Goal: Communication & Community: Participate in discussion

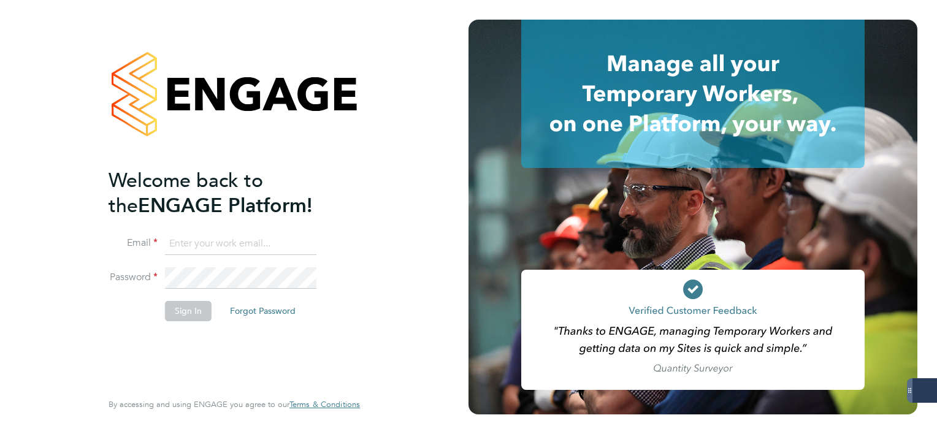
type input "mark.white@servicecare.org.uk"
click at [169, 302] on button "Sign In" at bounding box center [188, 311] width 47 height 20
click at [169, 302] on div "Sorry, we are having problems connecting to our services." at bounding box center [234, 217] width 468 height 434
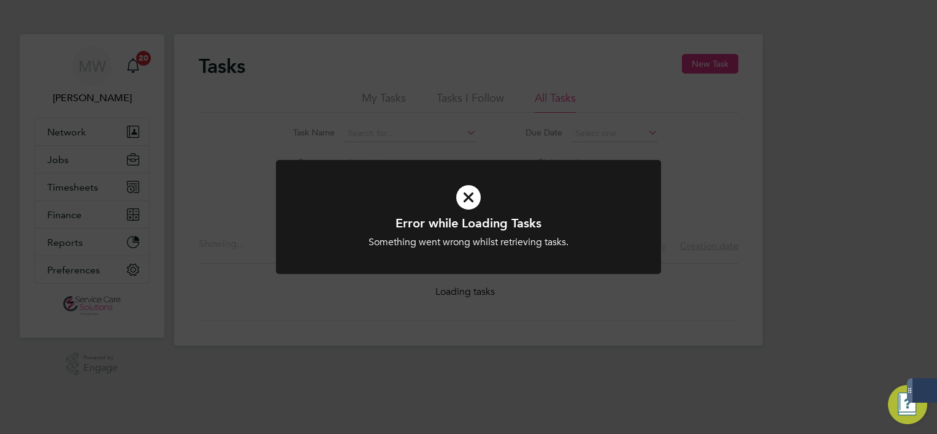
click at [58, 191] on div "Error while Loading Tasks Something went wrong whilst retrieving tasks. Cancel …" at bounding box center [468, 217] width 937 height 434
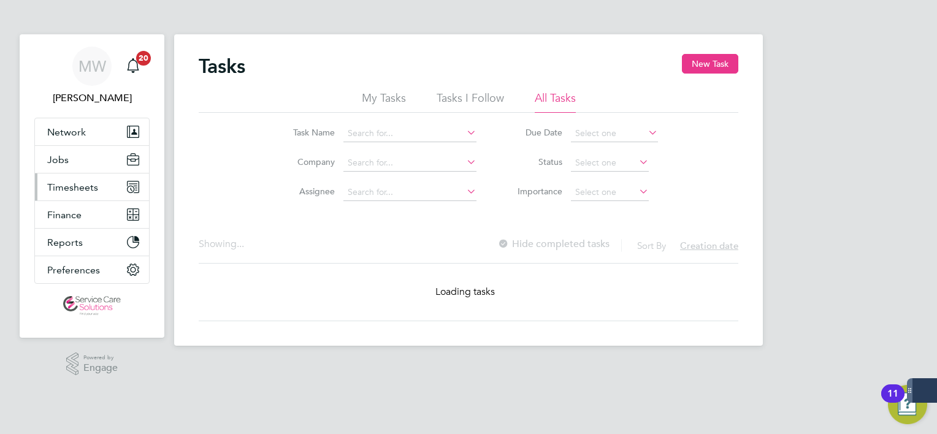
click at [58, 191] on span "Timesheets" at bounding box center [72, 188] width 51 height 12
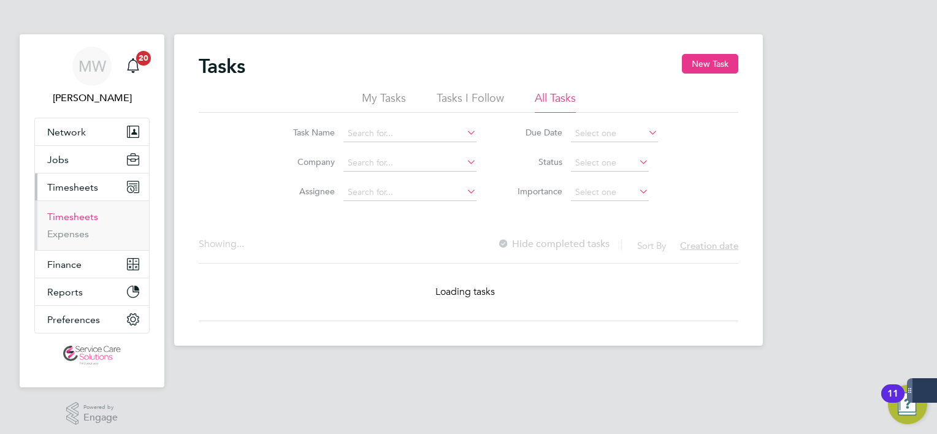
click at [91, 218] on link "Timesheets" at bounding box center [72, 217] width 51 height 12
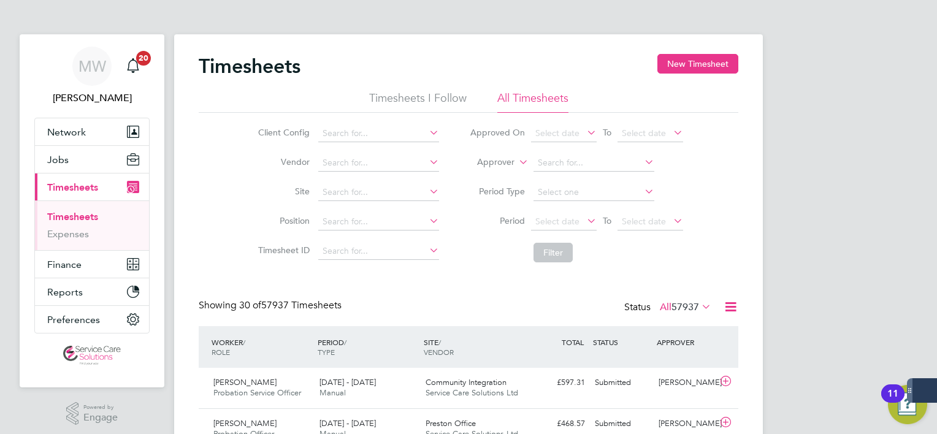
click at [516, 163] on icon at bounding box center [516, 158] width 0 height 11
click at [510, 172] on li "Worker" at bounding box center [484, 177] width 60 height 16
click at [541, 164] on input at bounding box center [593, 163] width 121 height 17
click at [547, 174] on b "Olusol" at bounding box center [551, 179] width 26 height 10
type input "Olusola Omolaso"
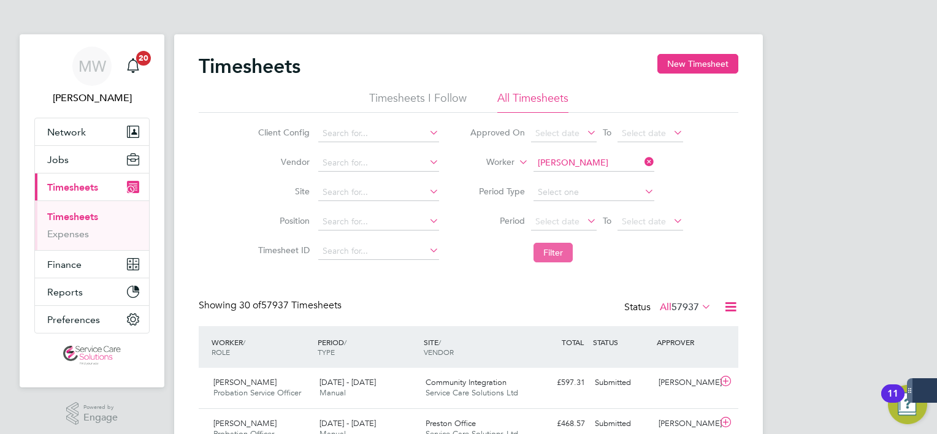
click at [538, 256] on button "Filter" at bounding box center [552, 253] width 39 height 20
click at [642, 161] on icon at bounding box center [642, 161] width 0 height 17
click at [557, 164] on input at bounding box center [593, 163] width 121 height 17
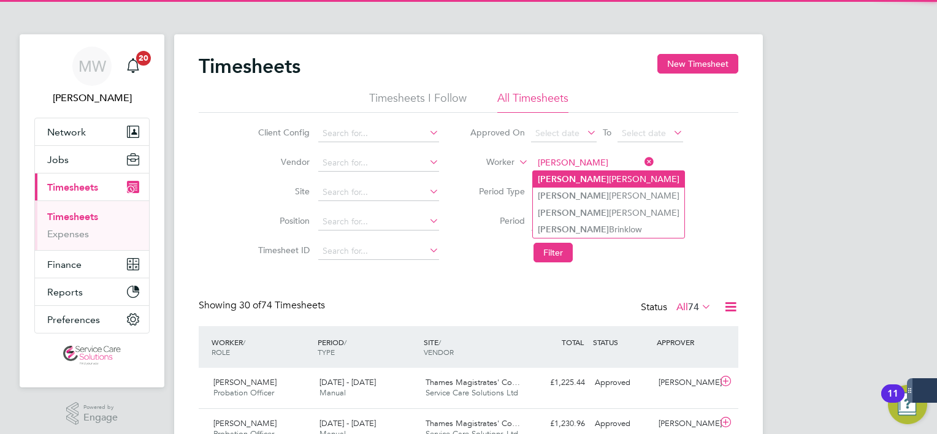
click at [562, 183] on b "Donna" at bounding box center [573, 179] width 71 height 10
type input "Donna Dottin"
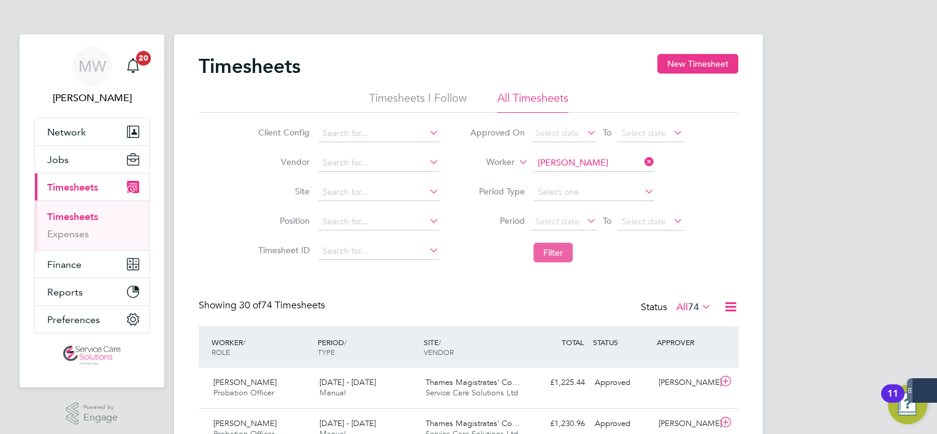
click at [546, 251] on button "Filter" at bounding box center [552, 253] width 39 height 20
click at [508, 392] on span "Service Care Solutions Ltd" at bounding box center [472, 393] width 93 height 10
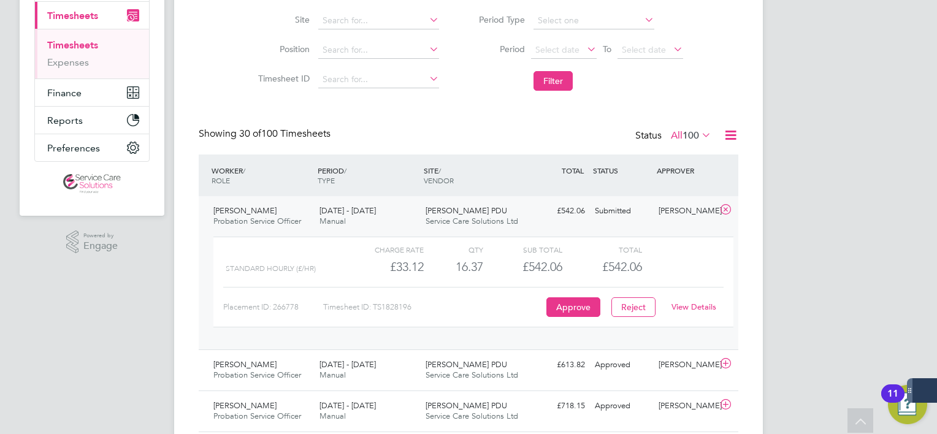
click at [702, 301] on div "View Details" at bounding box center [693, 307] width 60 height 20
click at [702, 302] on link "View Details" at bounding box center [693, 307] width 45 height 10
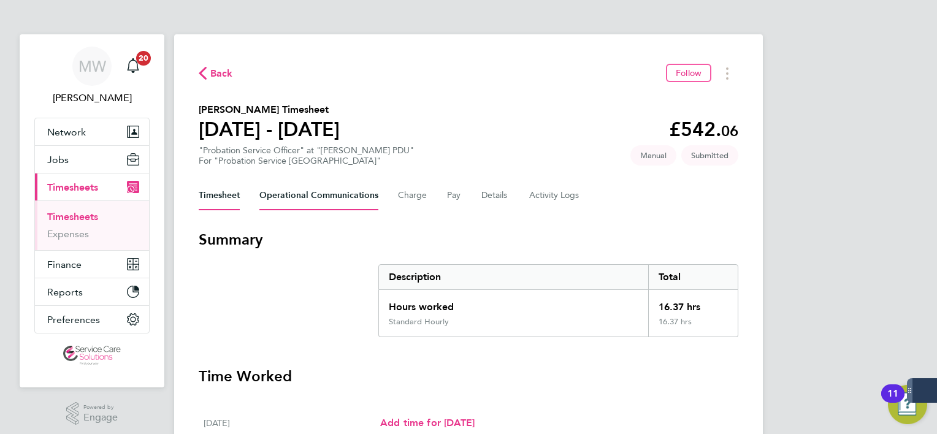
click at [326, 194] on Communications-tab "Operational Communications" at bounding box center [318, 195] width 119 height 29
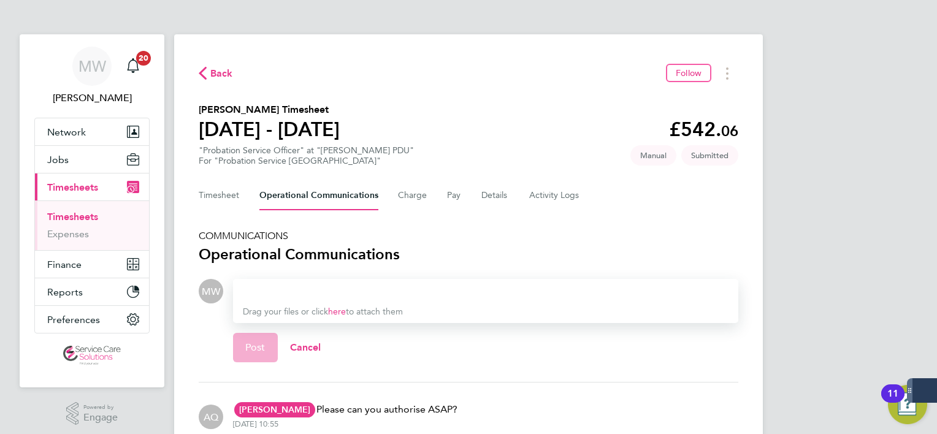
click at [294, 291] on div at bounding box center [486, 291] width 486 height 15
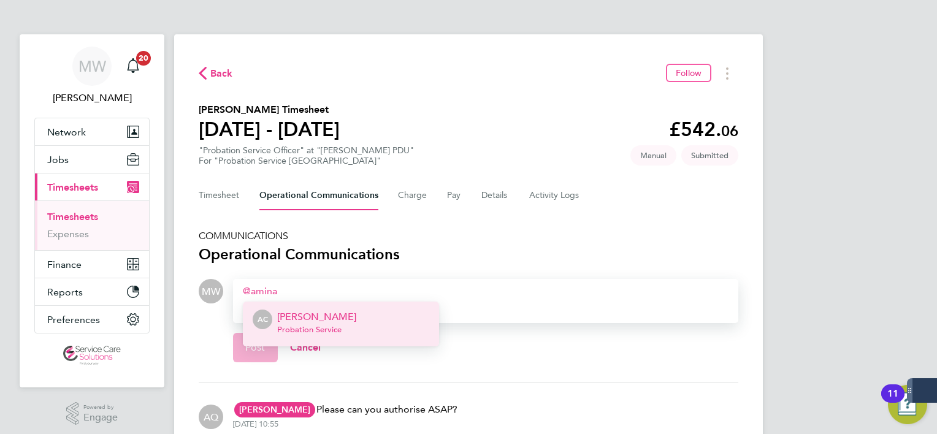
click at [314, 312] on p "[PERSON_NAME]" at bounding box center [316, 317] width 79 height 15
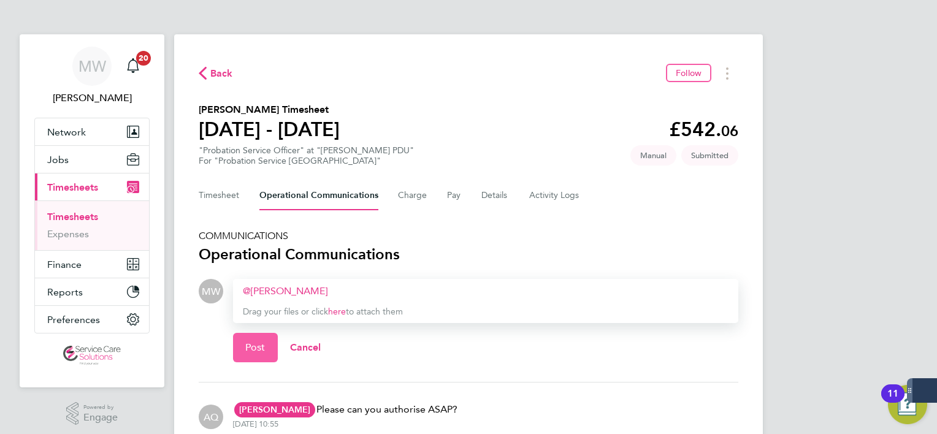
click at [262, 341] on button "Post" at bounding box center [255, 347] width 45 height 29
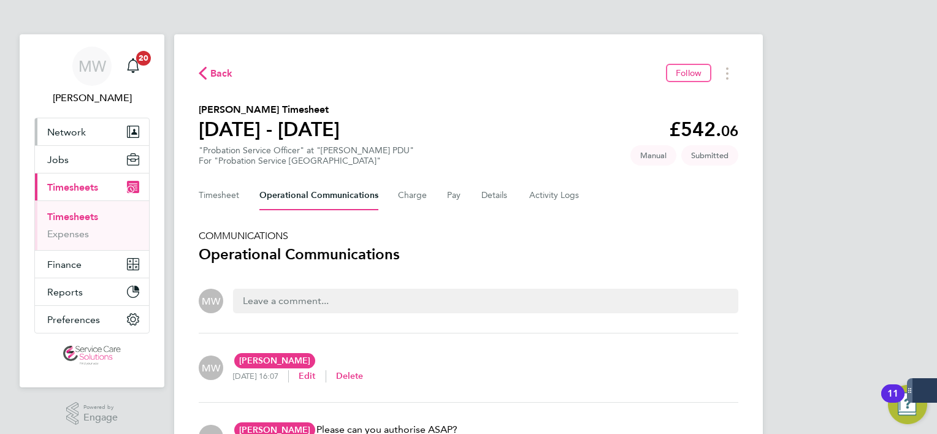
click at [80, 131] on span "Network" at bounding box center [66, 132] width 39 height 12
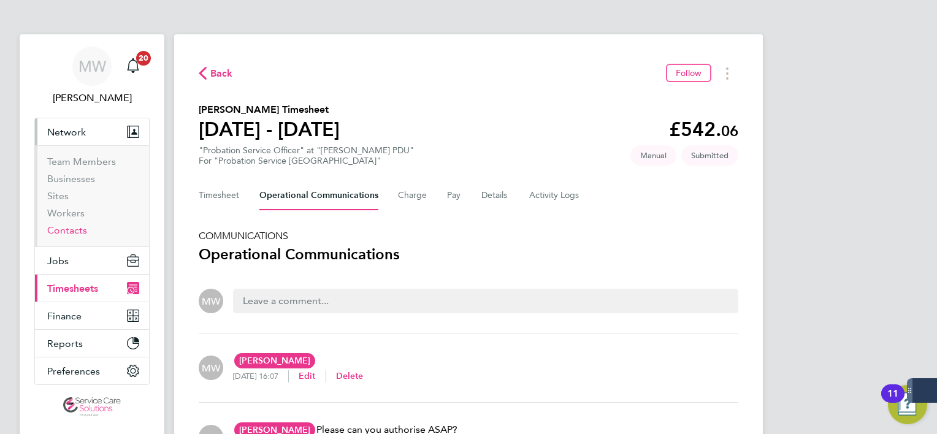
click at [76, 232] on link "Contacts" at bounding box center [67, 230] width 40 height 12
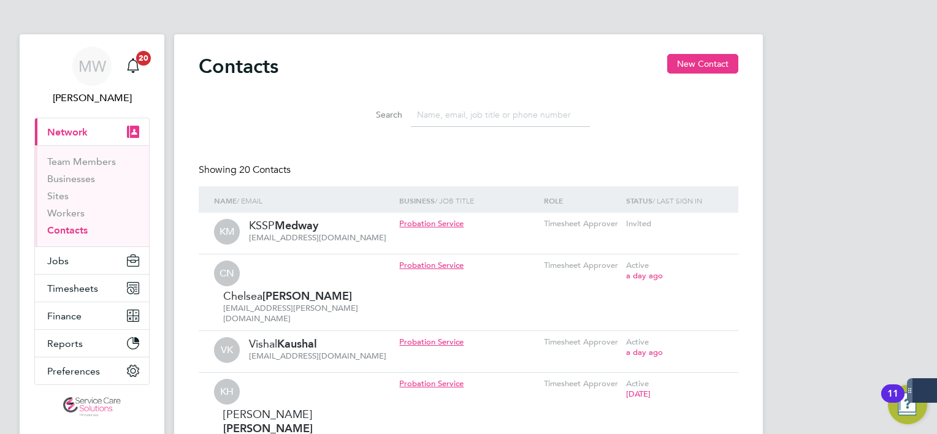
click at [456, 124] on input at bounding box center [500, 115] width 179 height 24
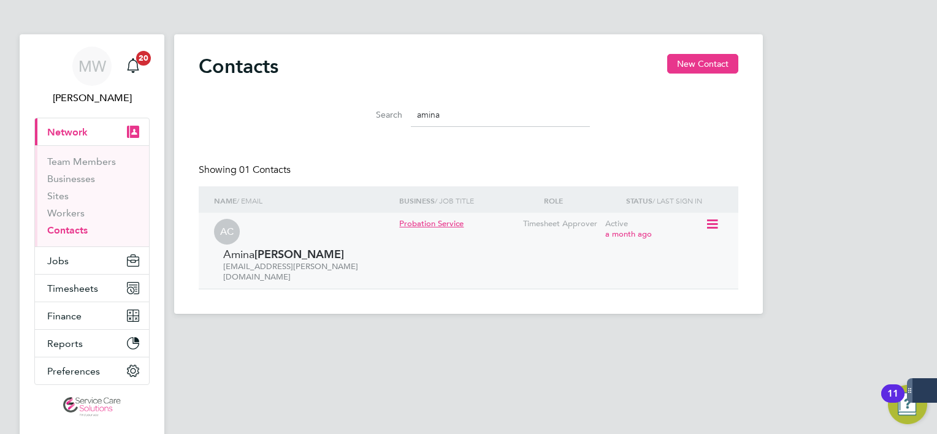
type input "amina"
click at [642, 231] on span "a month ago" at bounding box center [628, 234] width 47 height 10
drag, startPoint x: 642, startPoint y: 239, endPoint x: 599, endPoint y: 204, distance: 55.4
click at [599, 204] on div "Name / Email Business / Job Title ROLE Status / Last Sign In AC [PERSON_NAME] […" at bounding box center [469, 237] width 540 height 103
